Goal: Task Accomplishment & Management: Use online tool/utility

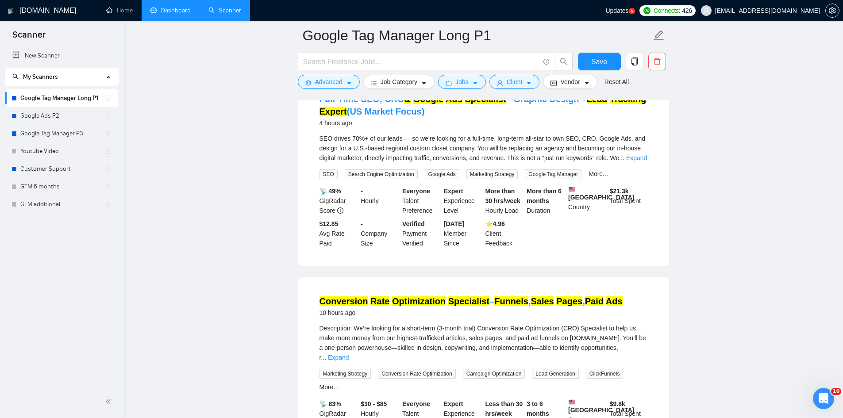
click at [159, 11] on link "Dashboard" at bounding box center [170, 11] width 40 height 8
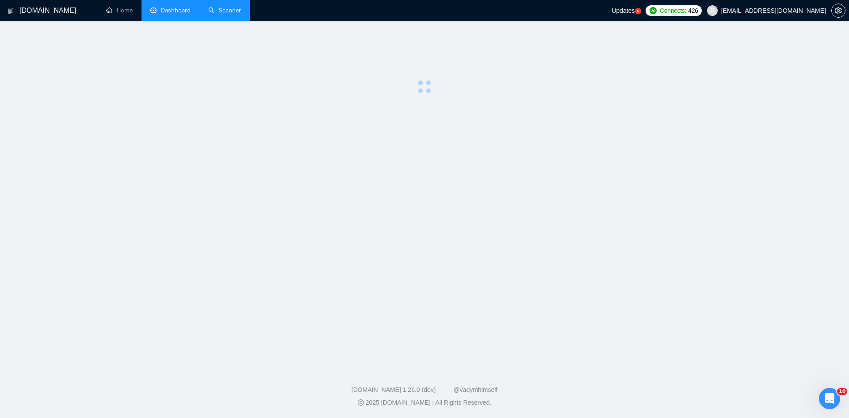
click at [209, 8] on link "Scanner" at bounding box center [224, 11] width 33 height 8
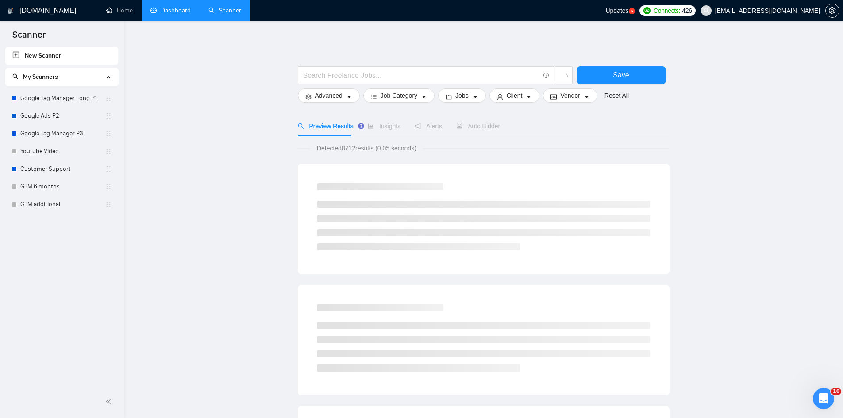
click at [42, 73] on span "My Scanners" at bounding box center [40, 77] width 35 height 8
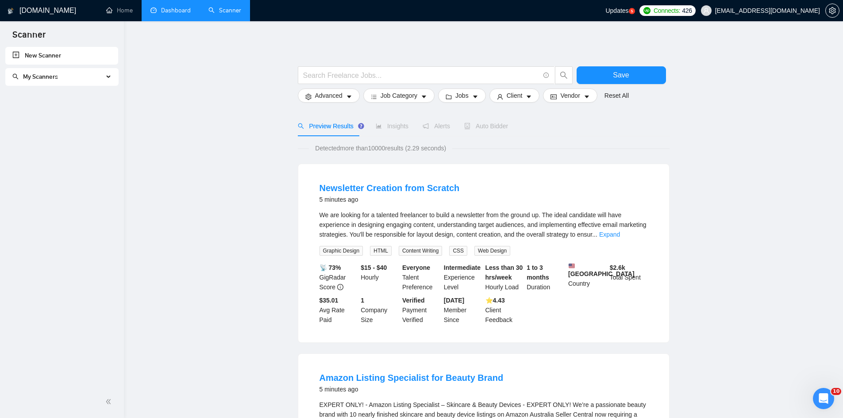
click at [85, 73] on span "My Scanners" at bounding box center [57, 77] width 91 height 18
click at [61, 104] on link "Google Tag Manager Long P1" at bounding box center [62, 98] width 85 height 18
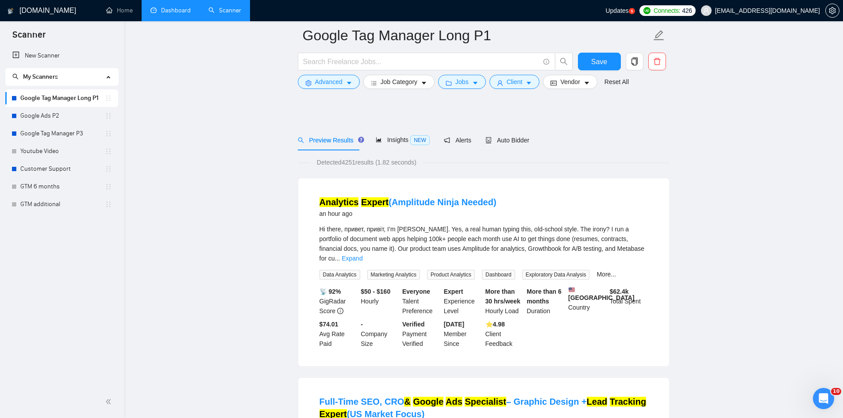
scroll to position [44, 0]
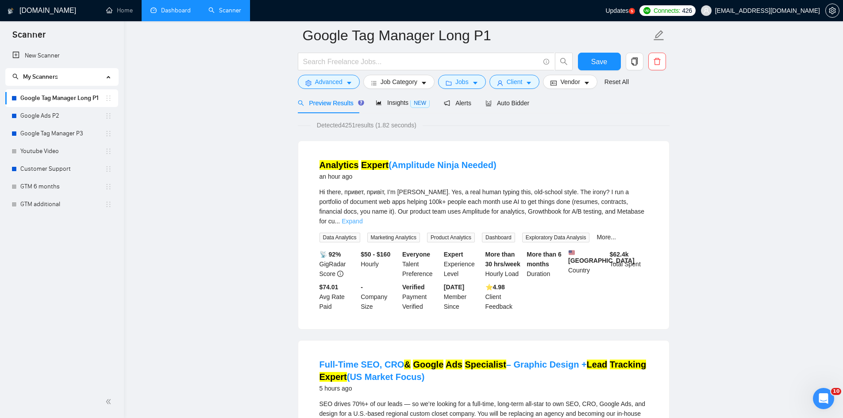
click at [362, 218] on link "Expand" at bounding box center [352, 221] width 21 height 7
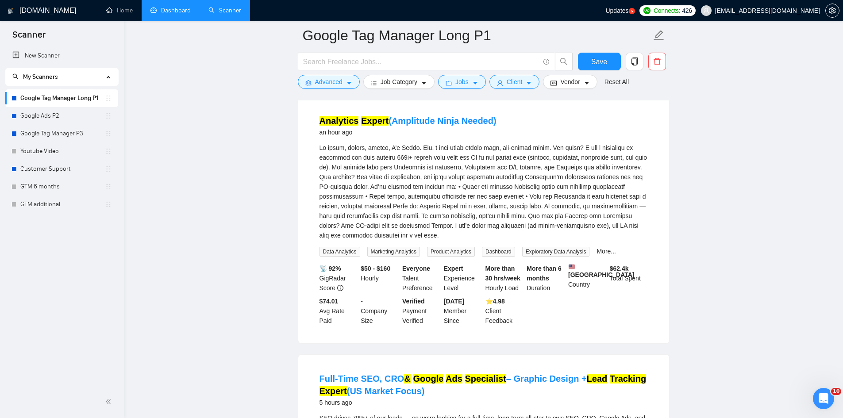
scroll to position [133, 0]
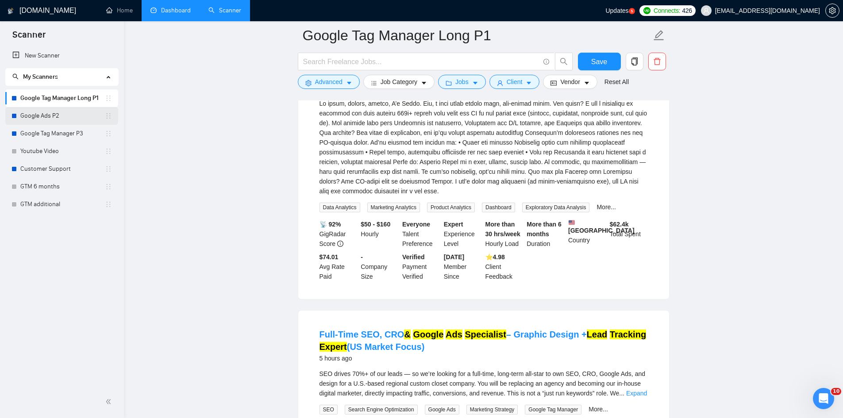
click at [54, 118] on link "Google Ads P2" at bounding box center [62, 116] width 85 height 18
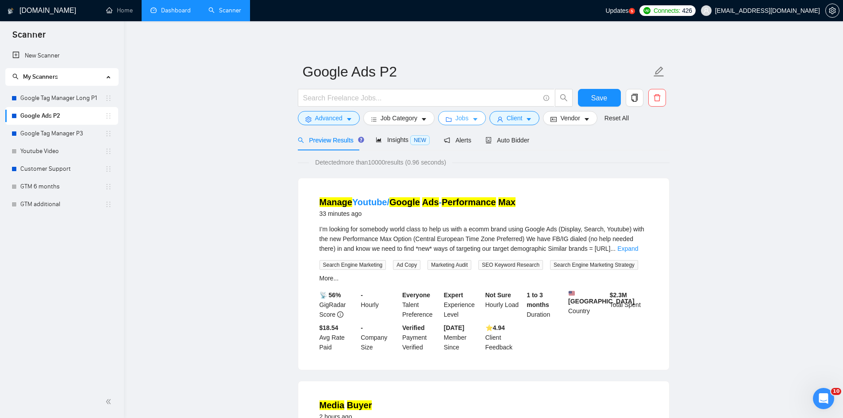
click at [456, 120] on span "Jobs" at bounding box center [461, 118] width 13 height 10
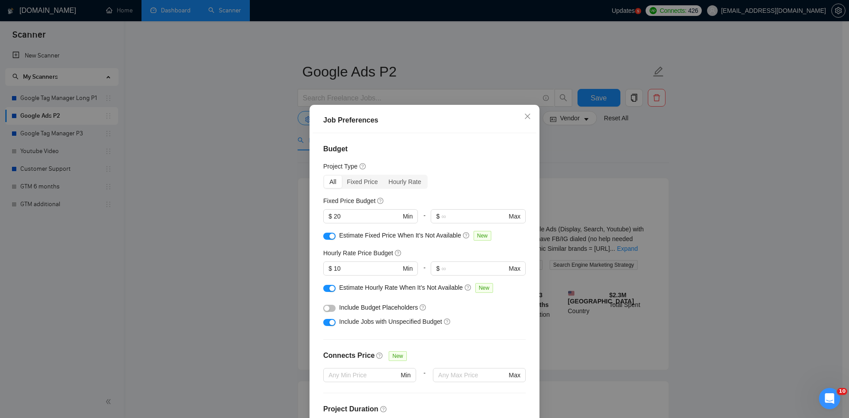
click at [234, 270] on div "Job Preferences Budget Project Type All Fixed Price Hourly Rate Fixed Price Bud…" at bounding box center [424, 209] width 849 height 418
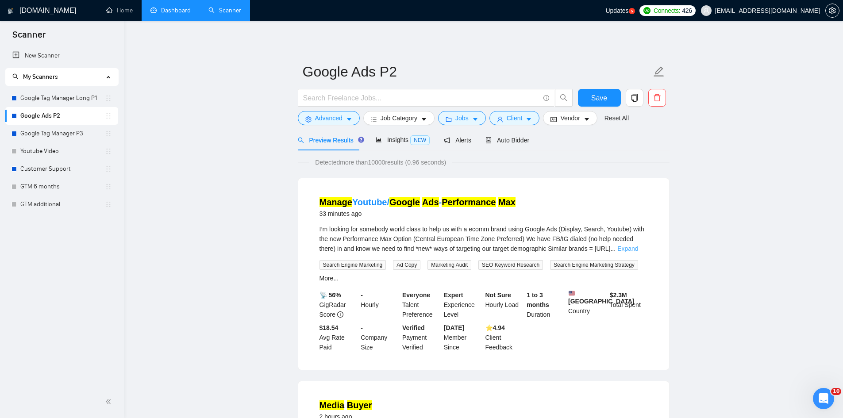
click at [636, 250] on link "Expand" at bounding box center [627, 248] width 21 height 7
